Goal: Information Seeking & Learning: Check status

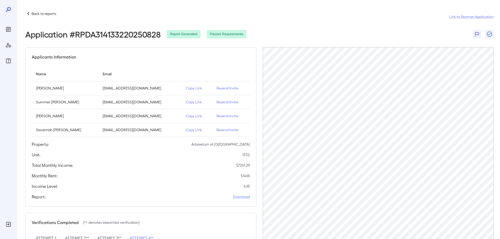
click at [48, 17] on div "Back to reports Link to Resman Application" at bounding box center [259, 16] width 468 height 13
click at [52, 13] on p "Back to reports" at bounding box center [43, 13] width 25 height 5
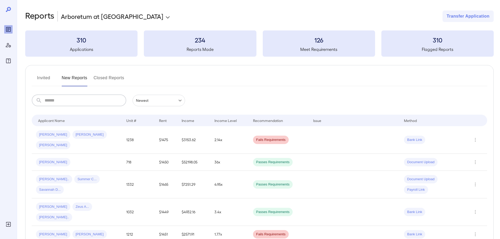
click at [75, 103] on input "text" at bounding box center [86, 101] width 82 height 12
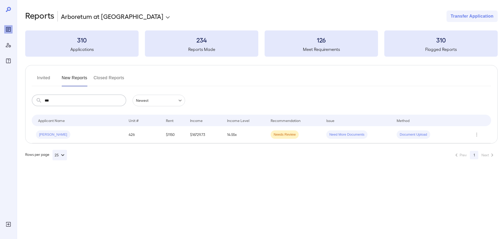
type input "***"
click at [101, 75] on button "Closed Reports" at bounding box center [109, 80] width 31 height 13
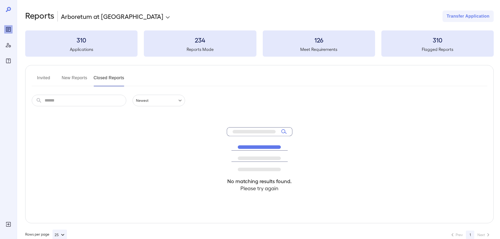
click at [99, 103] on input "text" at bounding box center [86, 101] width 82 height 12
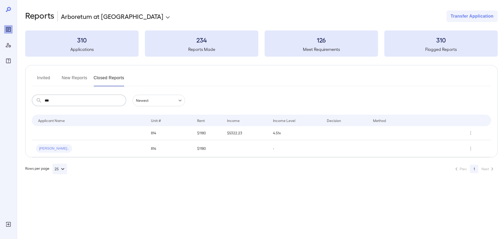
type input "***"
click at [200, 132] on td "$1180" at bounding box center [208, 133] width 30 height 14
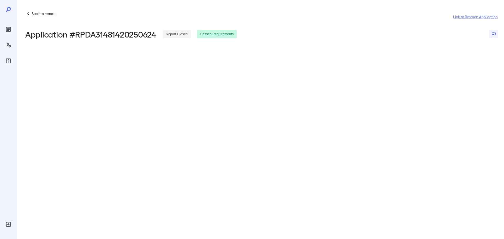
click at [278, 76] on div "Back to reports Link to Resman Application Application # RPDA31481420250624 Rep…" at bounding box center [252, 119] width 504 height 239
click at [52, 12] on p "Back to reports" at bounding box center [43, 13] width 25 height 5
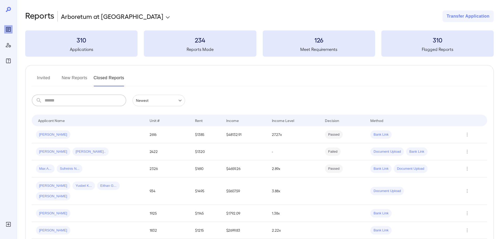
click at [74, 98] on input "text" at bounding box center [86, 101] width 82 height 12
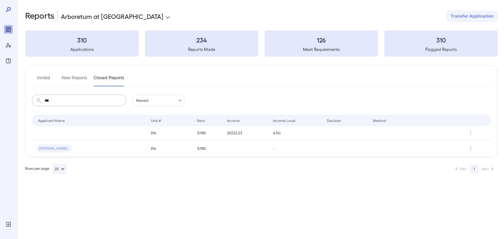
type input "***"
click at [260, 130] on td "$5322.23" at bounding box center [246, 133] width 46 height 14
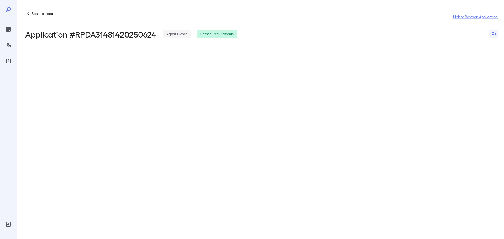
click at [47, 14] on p "Back to reports" at bounding box center [43, 13] width 25 height 5
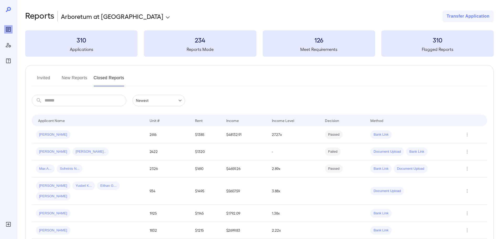
click at [48, 79] on button "Invited" at bounding box center [44, 80] width 24 height 13
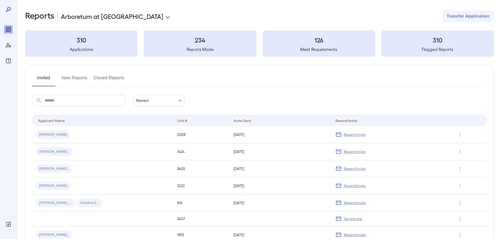
click at [57, 99] on input "text" at bounding box center [86, 101] width 82 height 12
click at [73, 98] on input "text" at bounding box center [86, 101] width 82 height 12
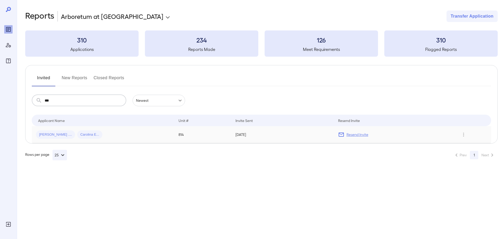
type input "***"
click at [117, 136] on div "[PERSON_NAME] .... [PERSON_NAME]" at bounding box center [103, 134] width 134 height 8
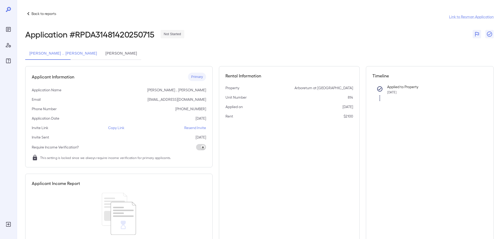
click at [145, 84] on div "Applicant Information Primary Application Name [PERSON_NAME] .. [PERSON_NAME] E…" at bounding box center [118, 116] width 187 height 101
click at [107, 51] on button "[PERSON_NAME]" at bounding box center [121, 53] width 40 height 13
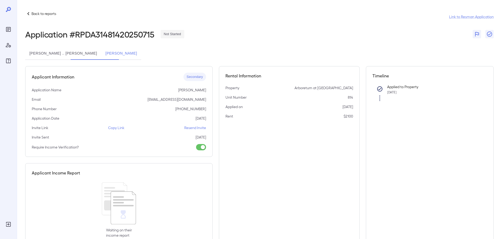
click at [55, 55] on button "[PERSON_NAME] .. [PERSON_NAME]" at bounding box center [63, 53] width 76 height 13
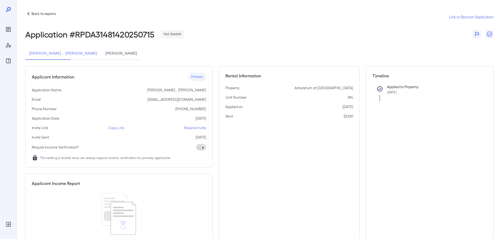
click at [108, 87] on div "Applicant Information Primary Application Name [PERSON_NAME] .. [PERSON_NAME] E…" at bounding box center [118, 116] width 187 height 101
click at [39, 13] on p "Back to reports" at bounding box center [43, 13] width 25 height 5
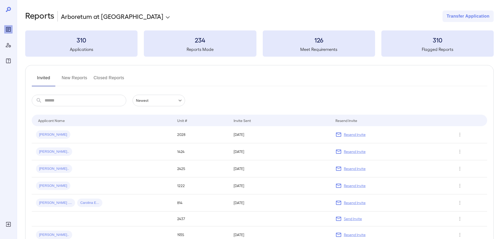
click at [61, 101] on input "text" at bounding box center [86, 101] width 82 height 12
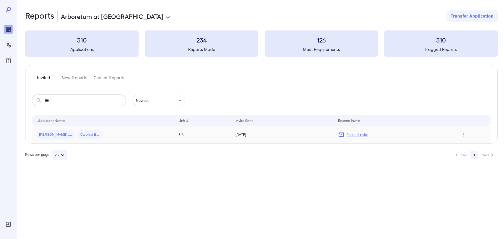
type input "***"
click at [109, 134] on div "[PERSON_NAME] .... [PERSON_NAME]" at bounding box center [103, 134] width 134 height 8
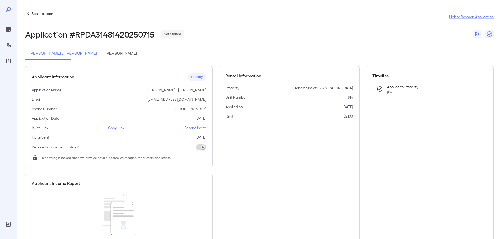
click at [118, 125] on p "Copy Link" at bounding box center [116, 127] width 16 height 5
click at [56, 11] on p "Back to reports" at bounding box center [43, 13] width 25 height 5
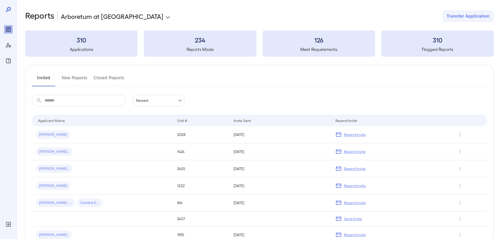
click at [86, 75] on button "New Reports" at bounding box center [75, 80] width 26 height 13
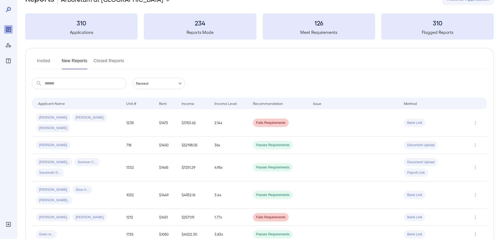
scroll to position [26, 0]
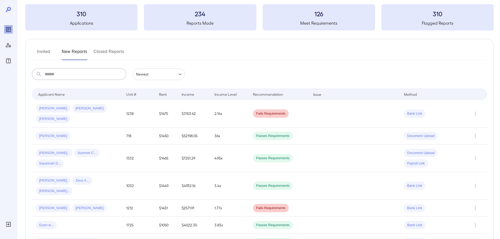
click at [71, 73] on input "text" at bounding box center [86, 74] width 82 height 12
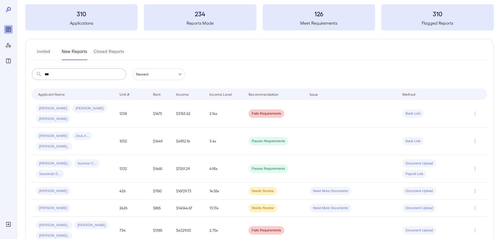
scroll to position [0, 0]
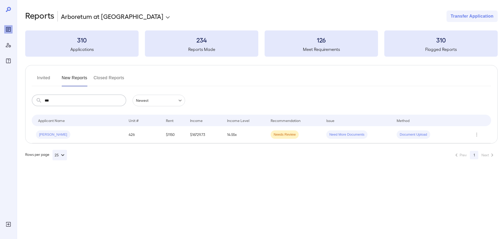
type input "***"
click at [66, 99] on input "***" at bounding box center [86, 101] width 82 height 12
click at [50, 80] on button "Invited" at bounding box center [44, 80] width 24 height 13
